Goal: Transaction & Acquisition: Purchase product/service

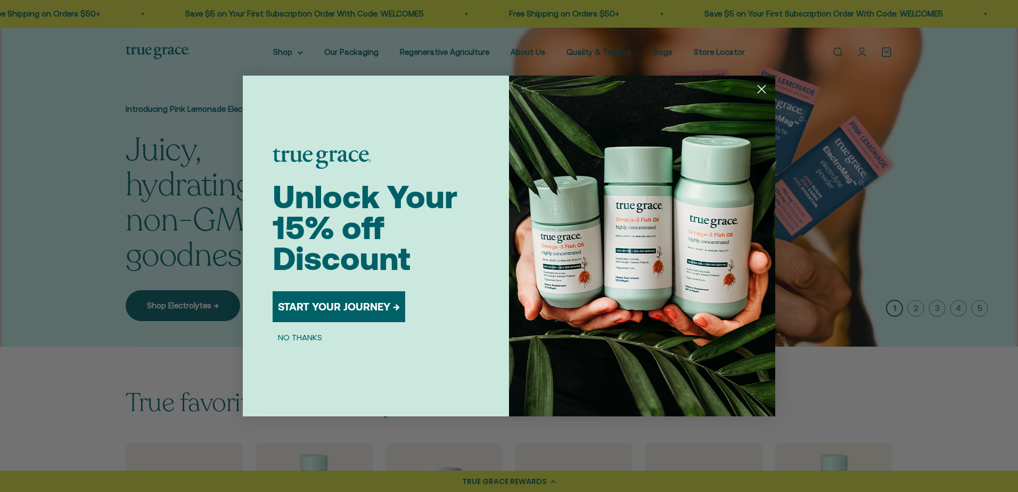
click at [753, 90] on circle "Close dialog" at bounding box center [762, 89] width 18 height 18
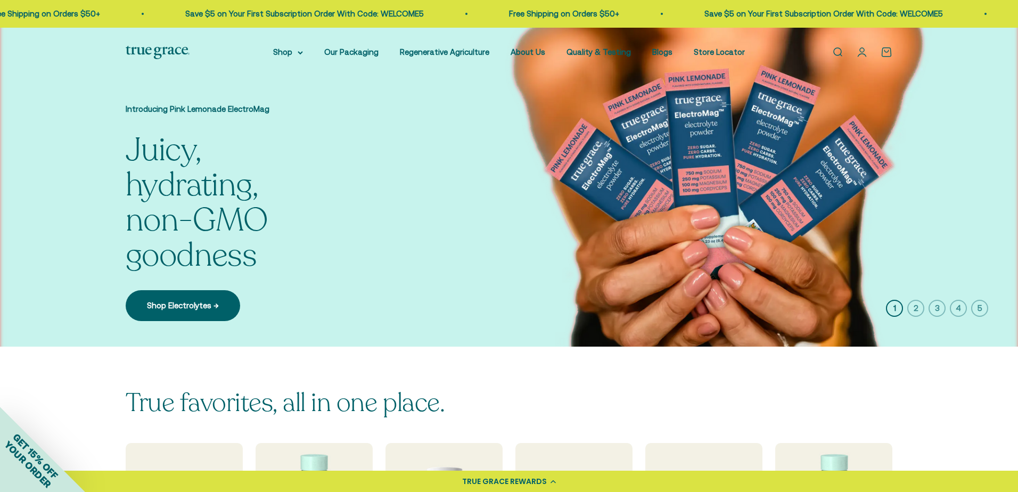
click at [756, 87] on div "Close dialog Unlock Your 15% off Discount START YOUR JOURNEY → NO THANKS Submit" at bounding box center [509, 246] width 532 height 341
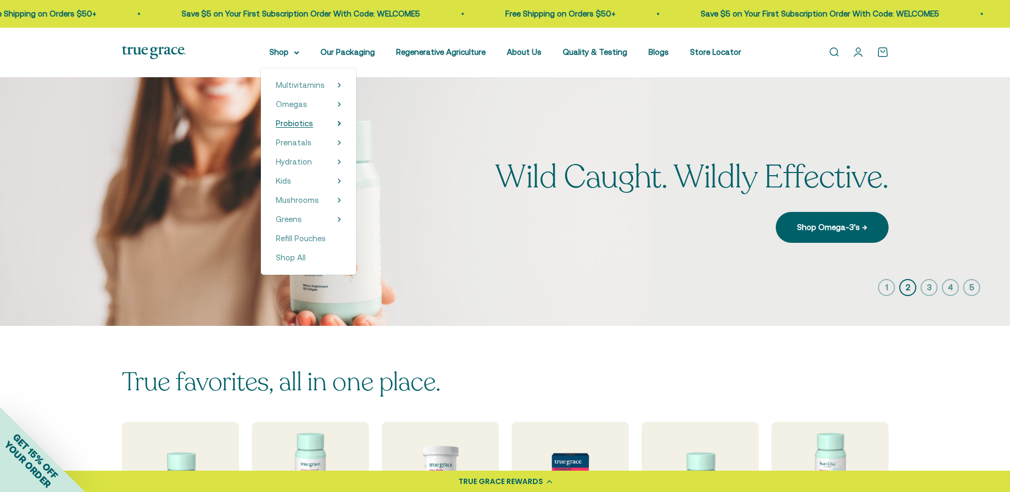
click at [305, 124] on span "Probiotics" at bounding box center [294, 123] width 37 height 9
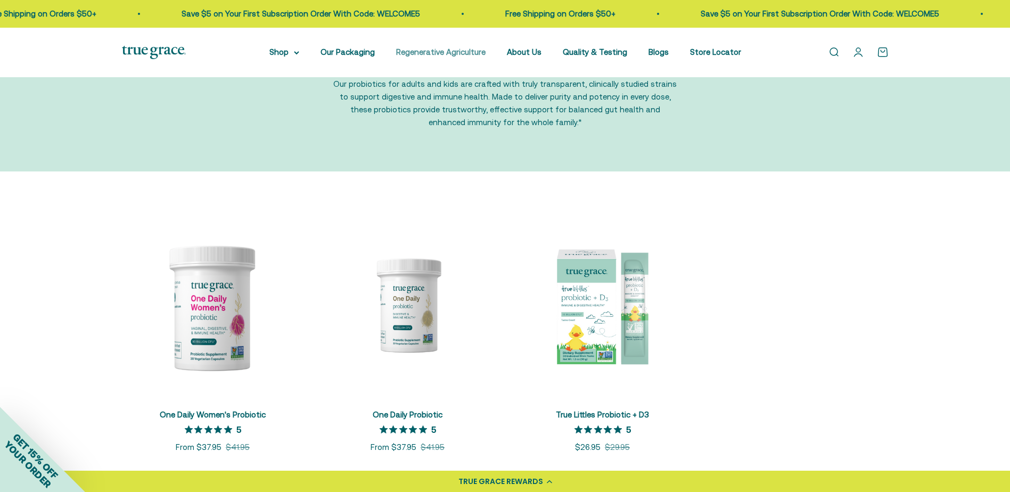
scroll to position [160, 0]
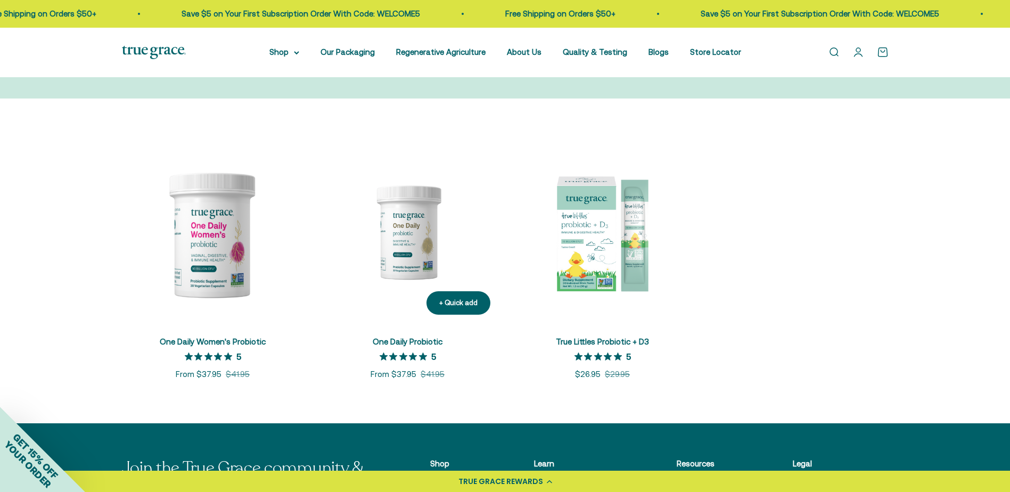
click at [408, 238] on img at bounding box center [408, 232] width 182 height 182
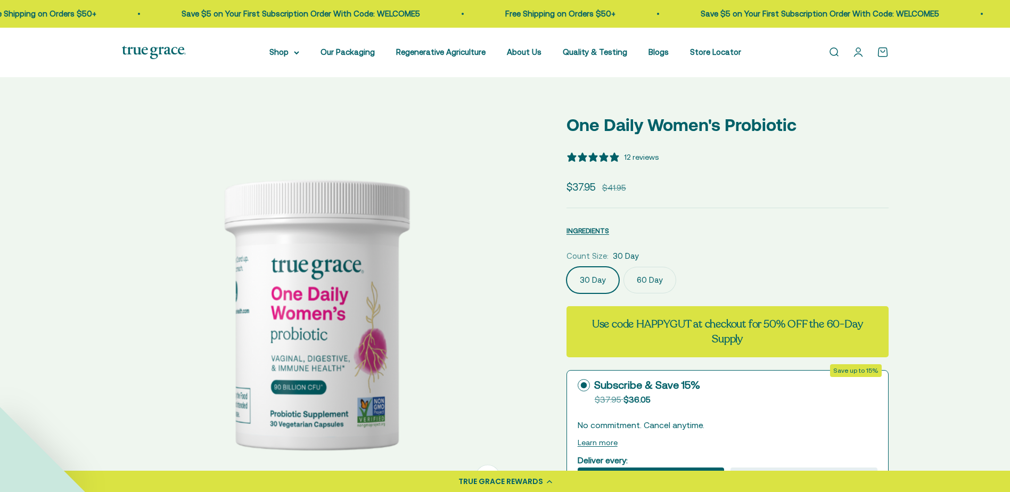
select select "3"
click at [675, 279] on div "30 Day 60 Day" at bounding box center [727, 280] width 322 height 27
click at [664, 280] on label "60 Day" at bounding box center [649, 280] width 53 height 27
click at [566, 267] on input "60 Day" at bounding box center [566, 266] width 1 height 1
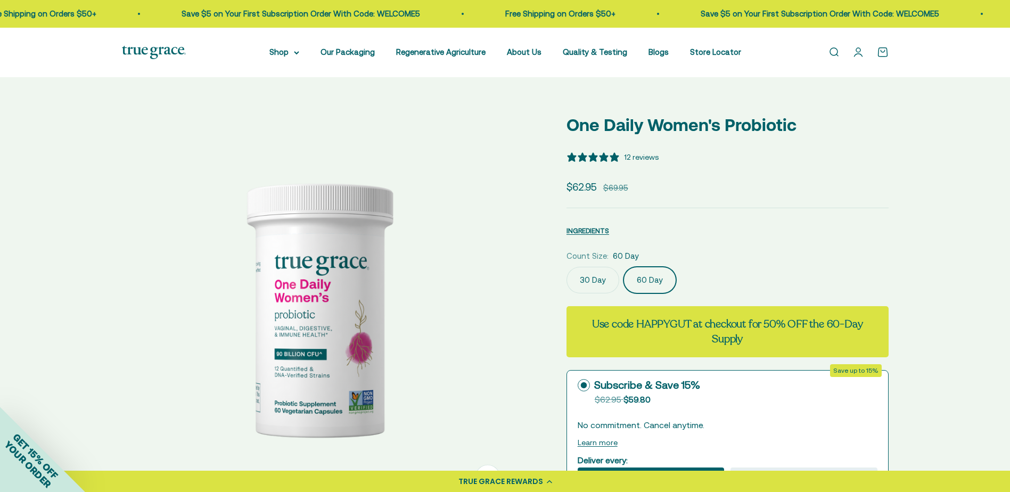
click at [598, 280] on label "30 Day" at bounding box center [592, 280] width 53 height 27
click at [566, 267] on input "30 Day" at bounding box center [566, 266] width 1 height 1
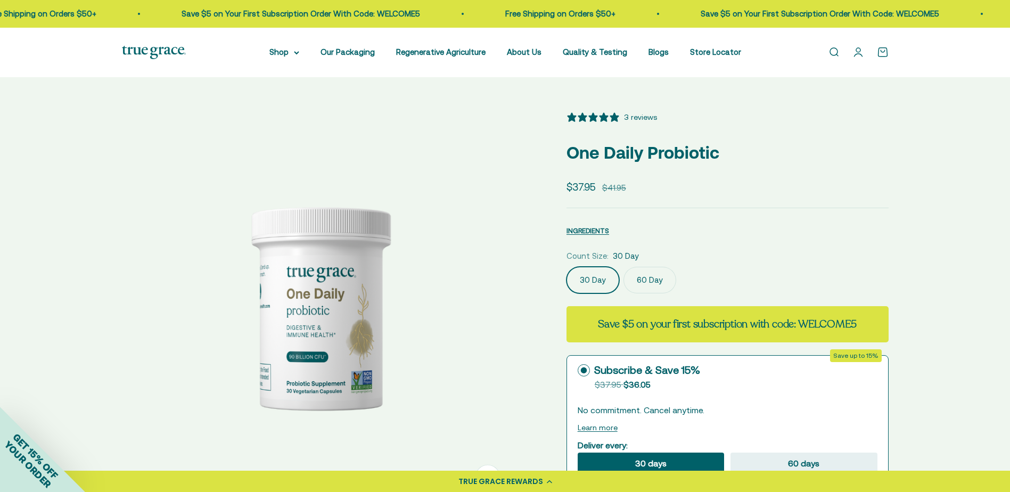
select select "3"
